Goal: Task Accomplishment & Management: Manage account settings

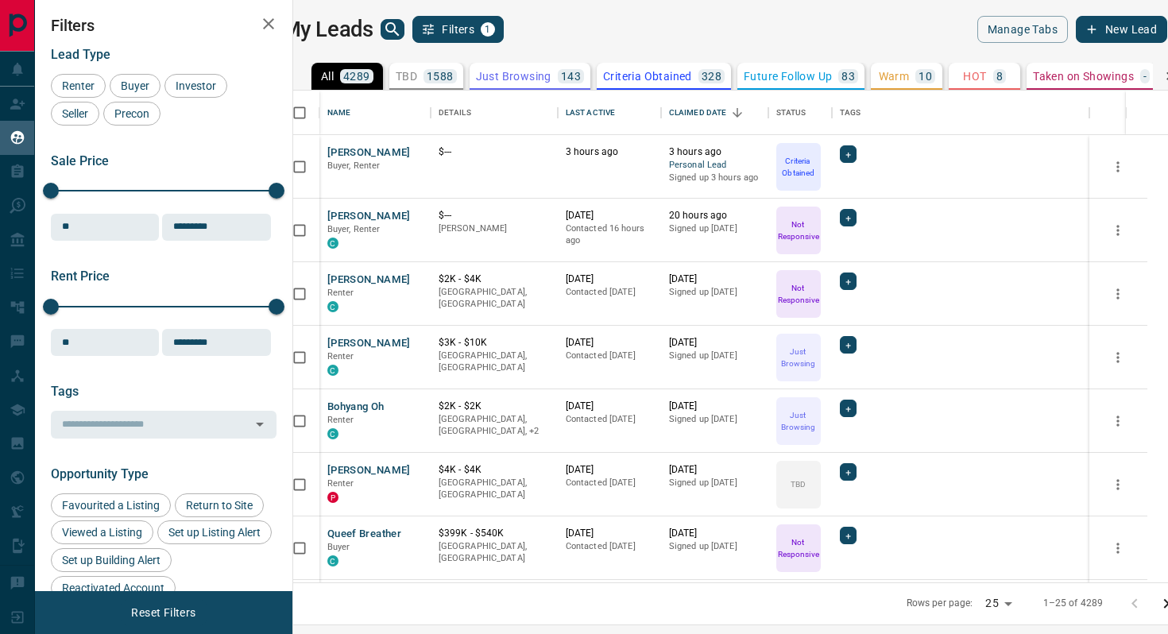
scroll to position [492, 867]
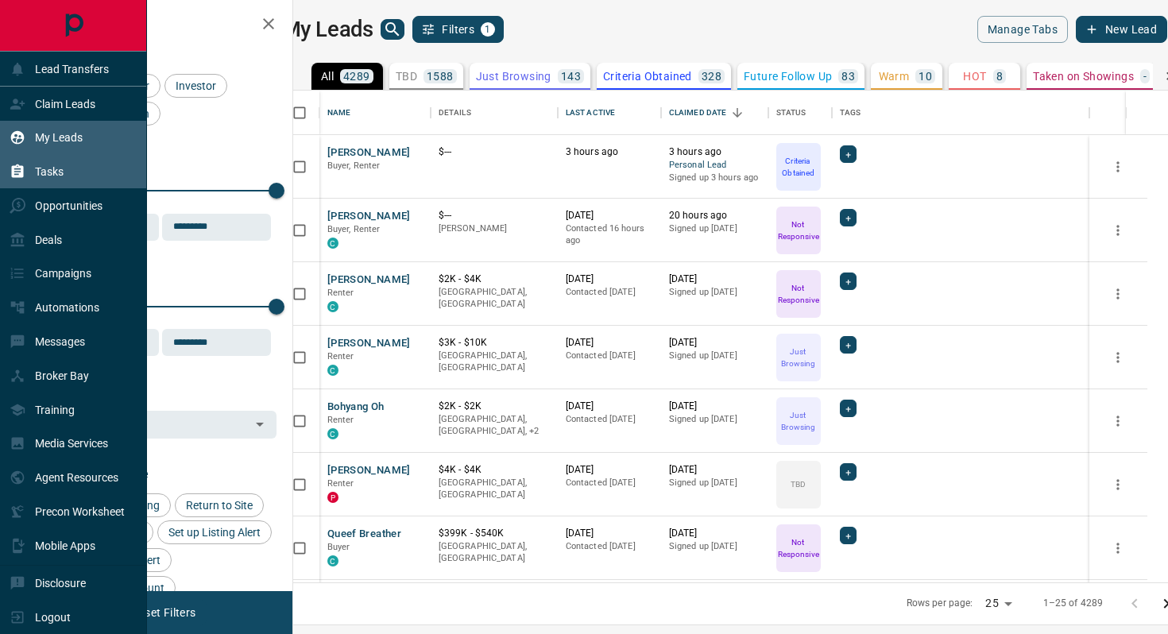
click at [40, 172] on p "Tasks" at bounding box center [49, 171] width 29 height 13
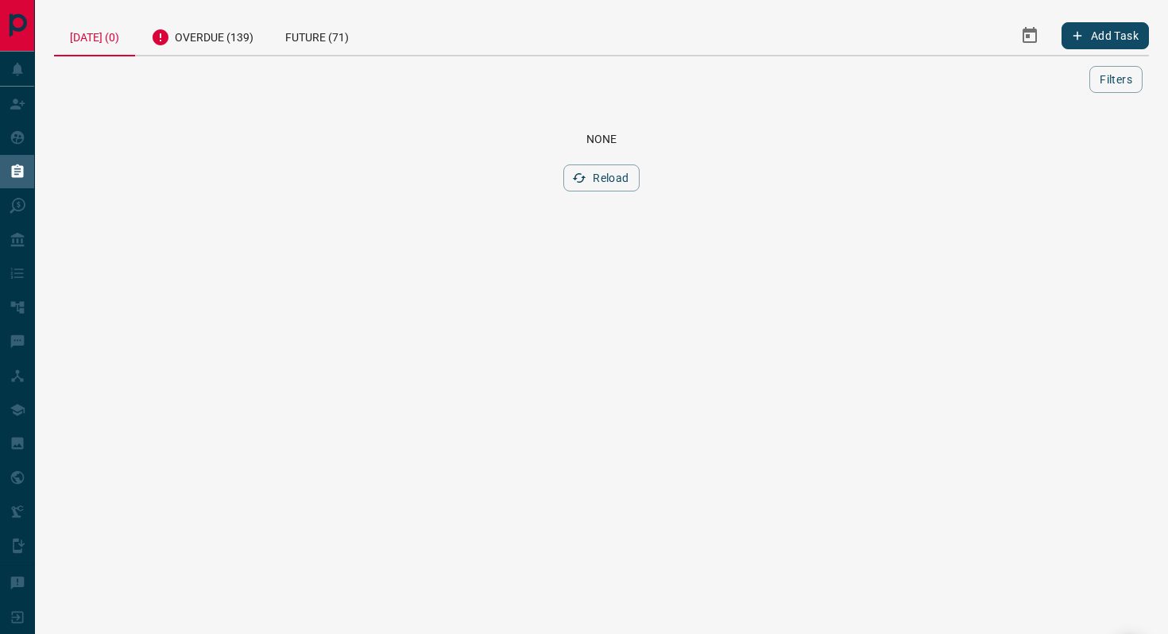
click at [602, 163] on div "None Reload" at bounding box center [601, 162] width 1095 height 97
click at [602, 174] on button "Reload" at bounding box center [600, 177] width 75 height 27
click at [211, 37] on div "Overdue (139)" at bounding box center [202, 35] width 134 height 39
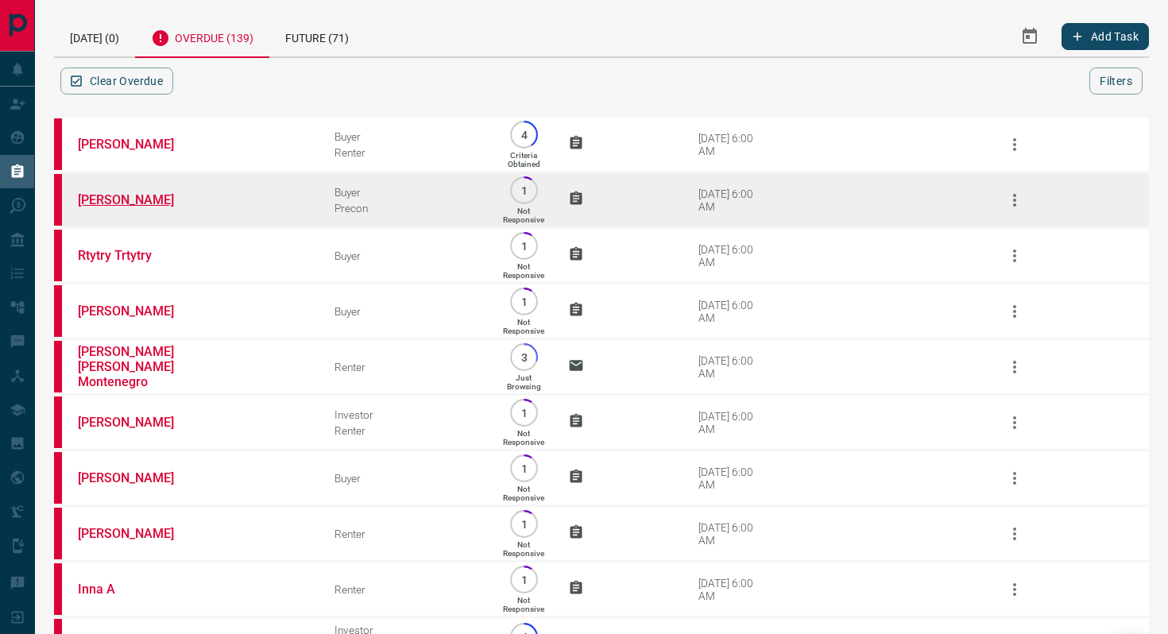
click at [109, 195] on link "[PERSON_NAME]" at bounding box center [137, 199] width 119 height 15
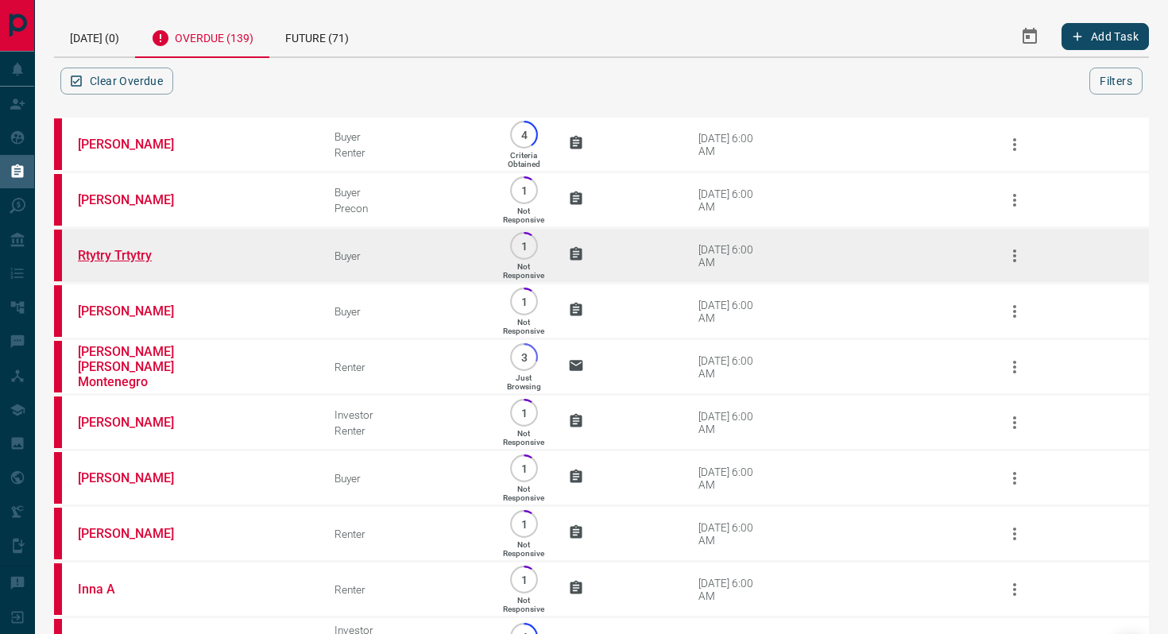
click at [153, 250] on link "Rtytry Trtytry" at bounding box center [137, 255] width 119 height 15
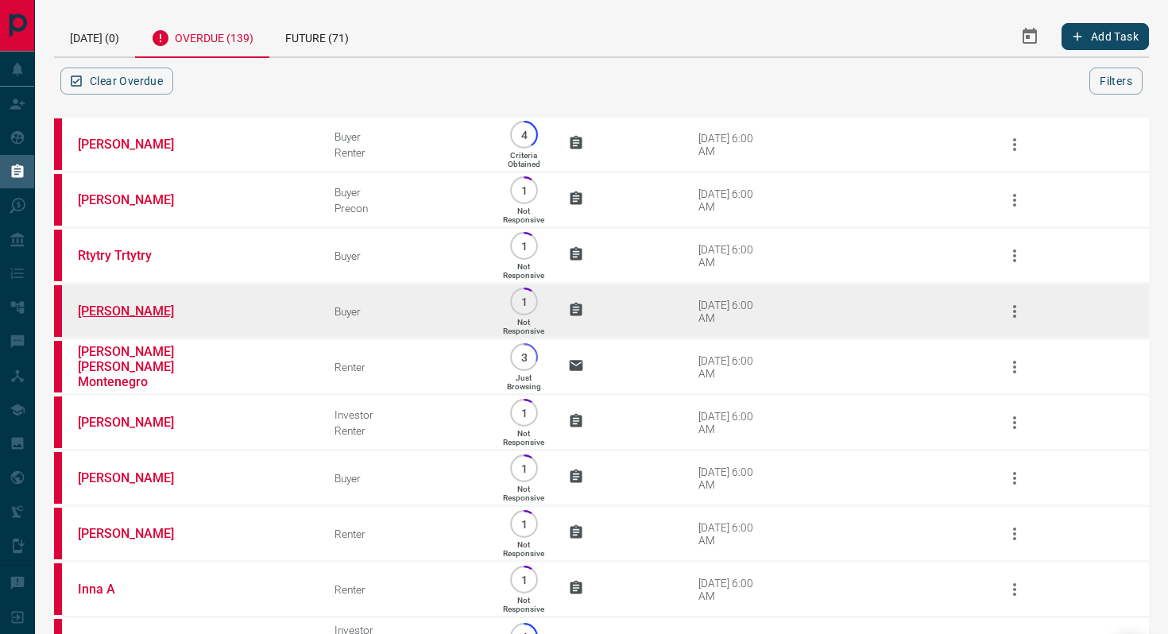
click at [119, 311] on link "[PERSON_NAME]" at bounding box center [137, 310] width 119 height 15
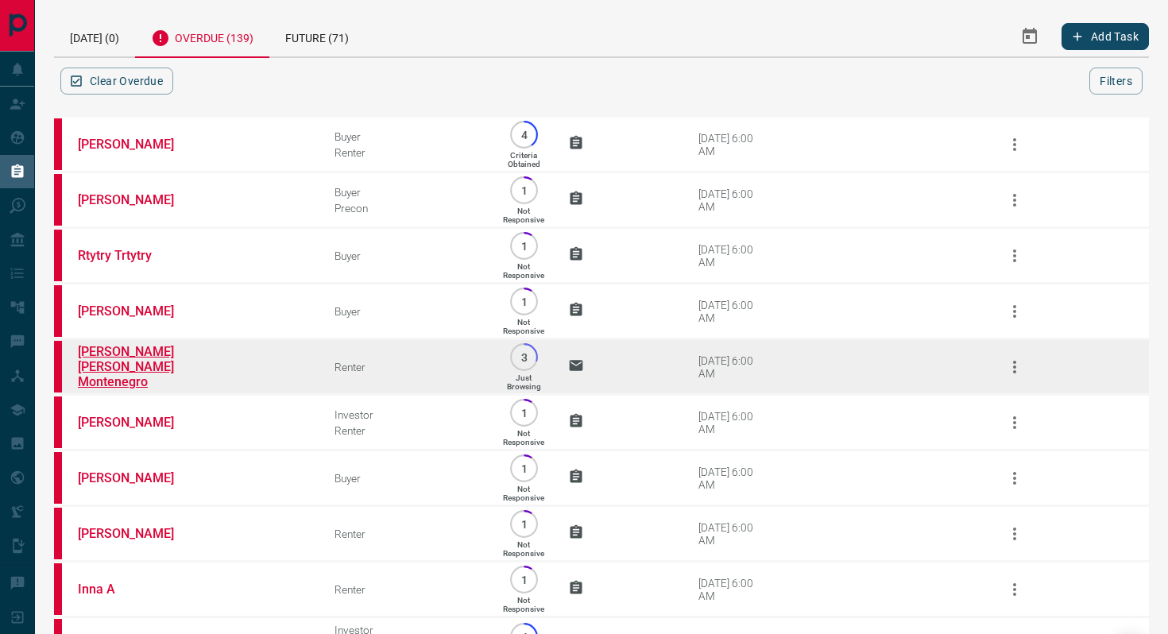
click at [120, 362] on link "[PERSON_NAME] [PERSON_NAME] Montenegro" at bounding box center [137, 366] width 119 height 45
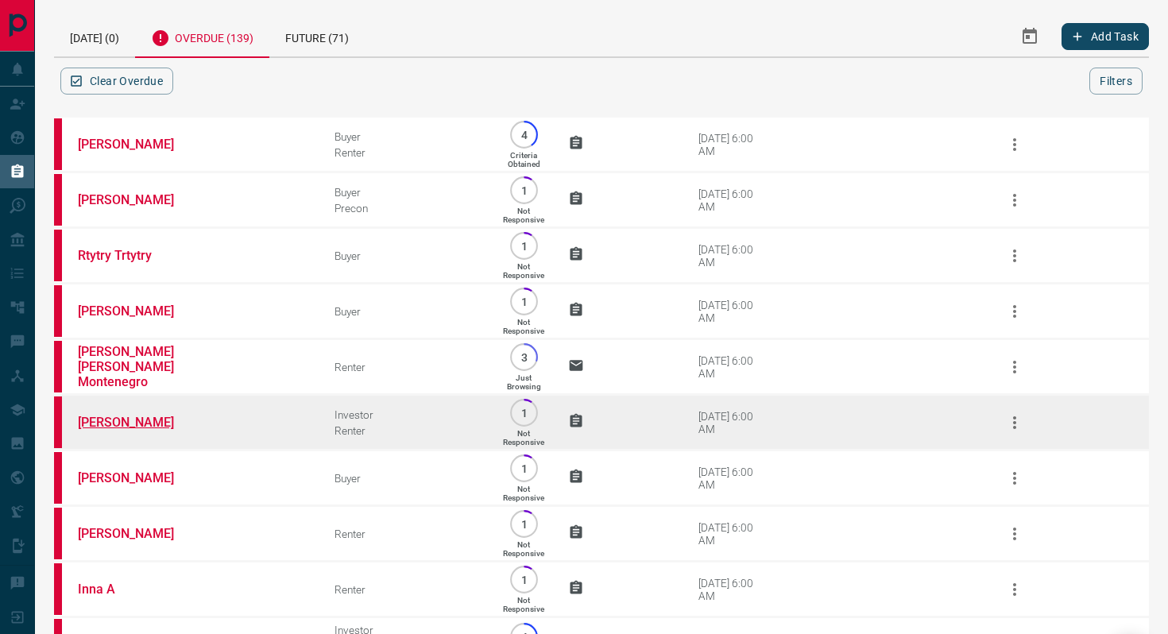
click at [119, 430] on link "[PERSON_NAME]" at bounding box center [137, 422] width 119 height 15
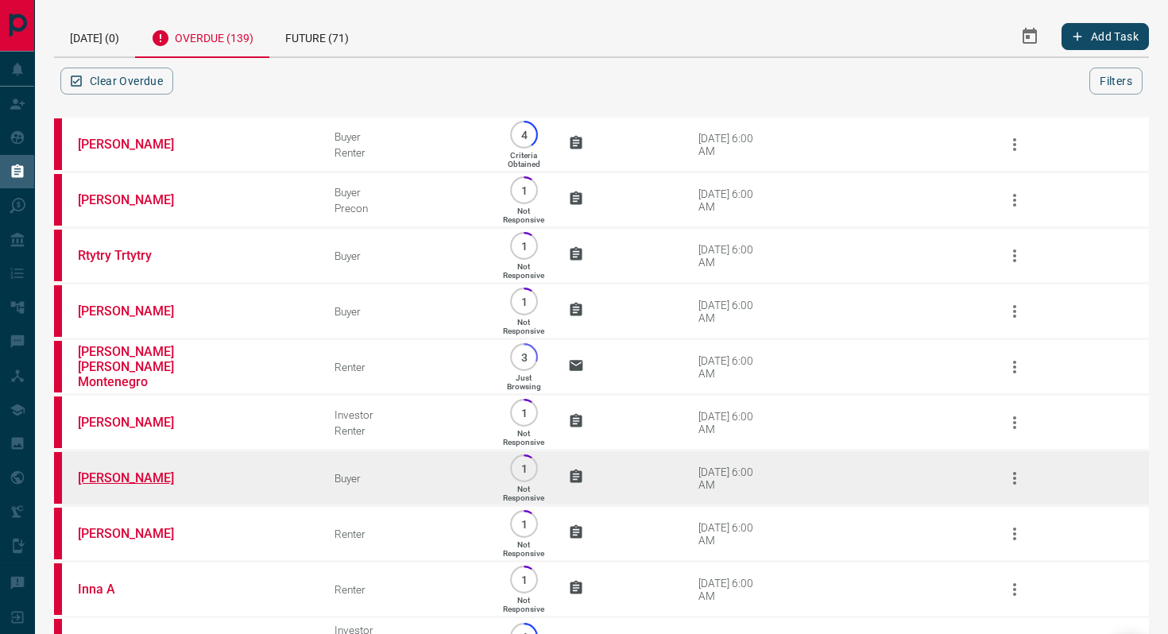
click at [100, 485] on link "[PERSON_NAME]" at bounding box center [137, 477] width 119 height 15
